Goal: Task Accomplishment & Management: Use online tool/utility

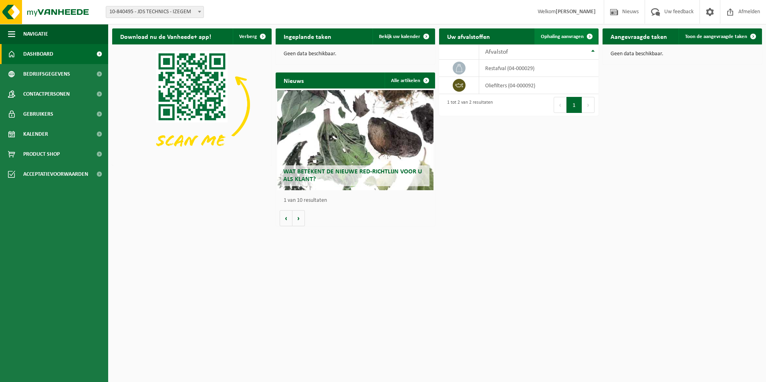
click at [563, 35] on span "Ophaling aanvragen" at bounding box center [561, 36] width 43 height 5
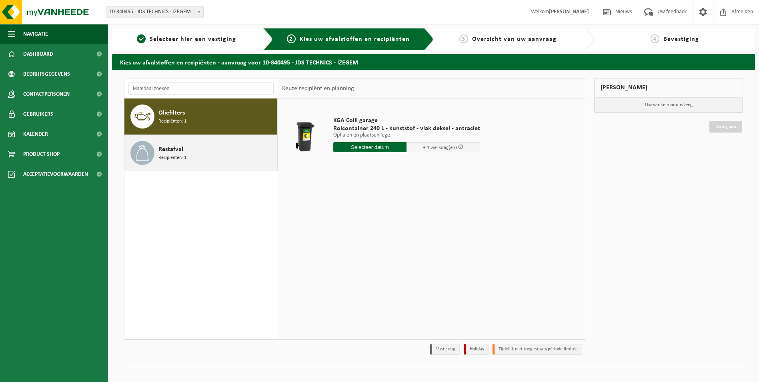
click at [157, 149] on div "Restafval Recipiënten: 1" at bounding box center [201, 153] width 153 height 36
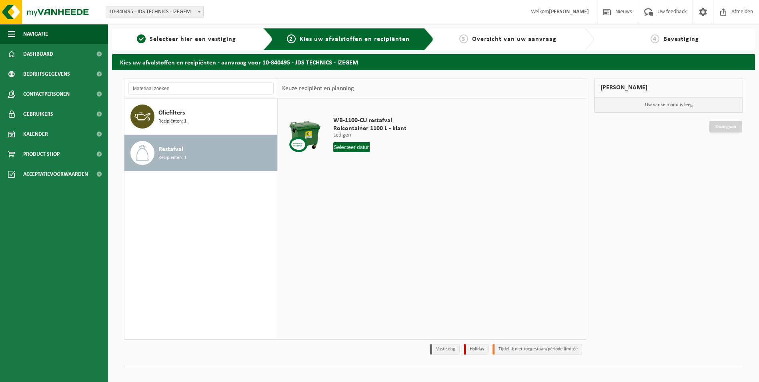
click at [349, 148] on input "text" at bounding box center [352, 147] width 37 height 10
click at [367, 206] on div "10" at bounding box center [369, 205] width 14 height 13
type input "Van 2025-09-10"
click at [360, 179] on button "In winkelmand" at bounding box center [356, 177] width 44 height 13
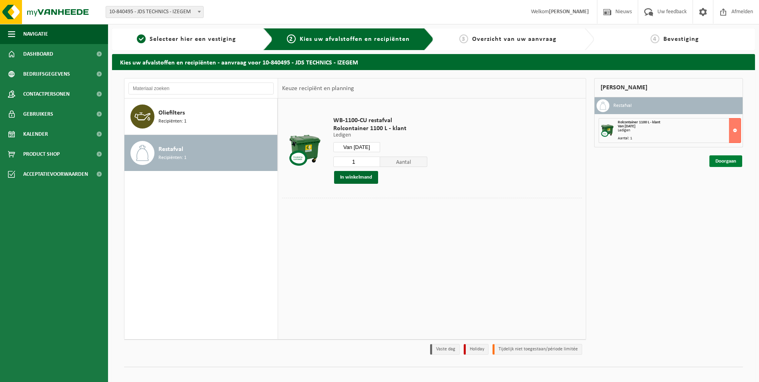
click at [725, 163] on link "Doorgaan" at bounding box center [726, 161] width 33 height 12
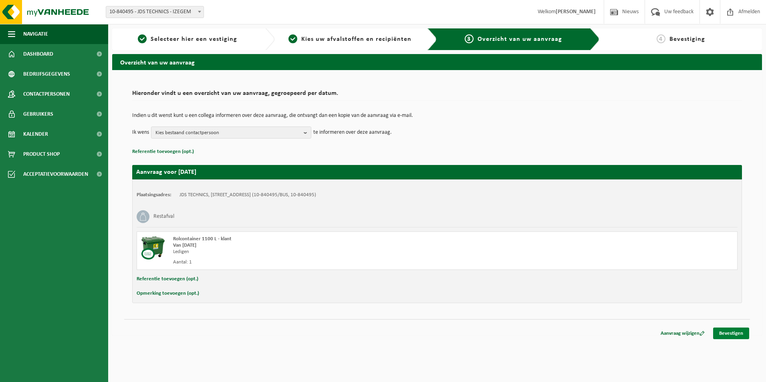
click at [731, 332] on link "Bevestigen" at bounding box center [731, 334] width 36 height 12
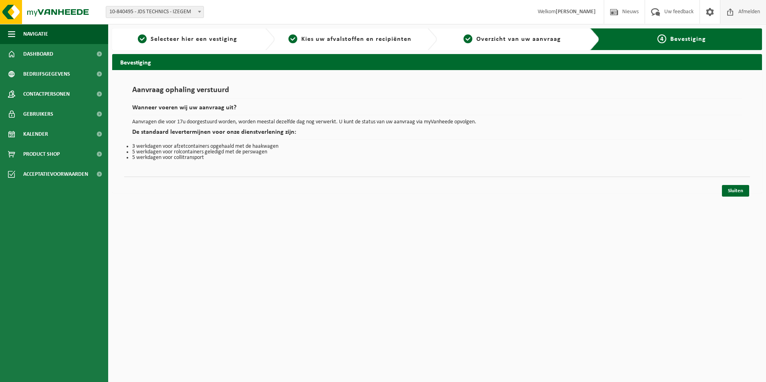
click at [745, 11] on span "Afmelden" at bounding box center [749, 12] width 26 height 24
